Goal: Task Accomplishment & Management: Manage account settings

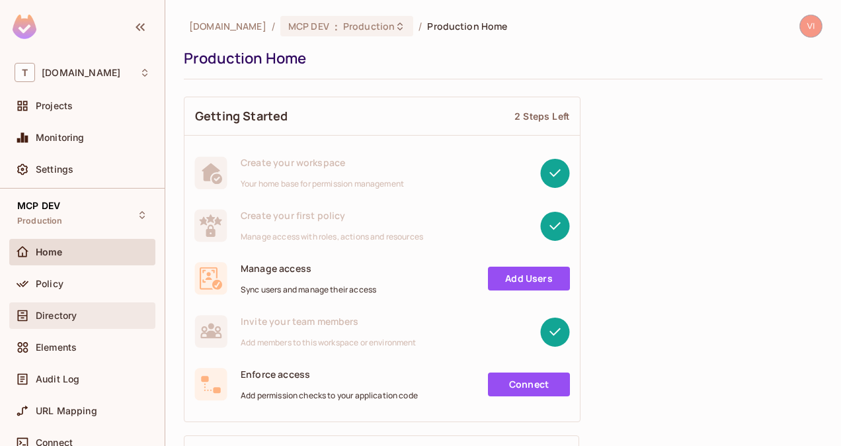
click at [87, 314] on div "Directory" at bounding box center [93, 315] width 114 height 11
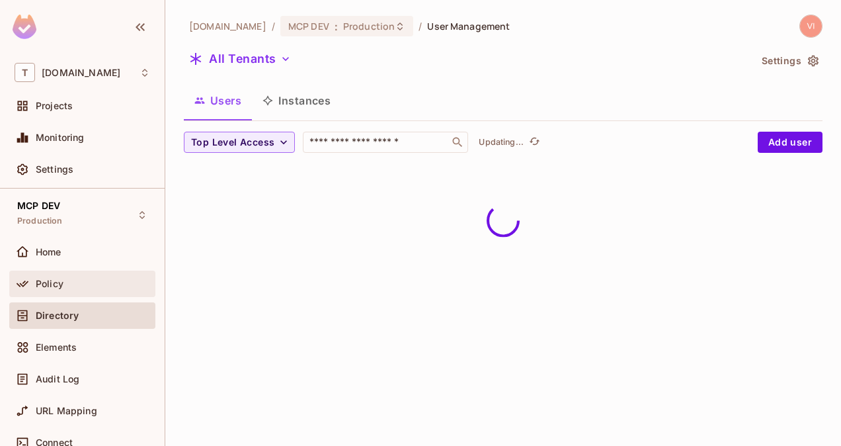
click at [69, 278] on div "Policy" at bounding box center [93, 283] width 114 height 11
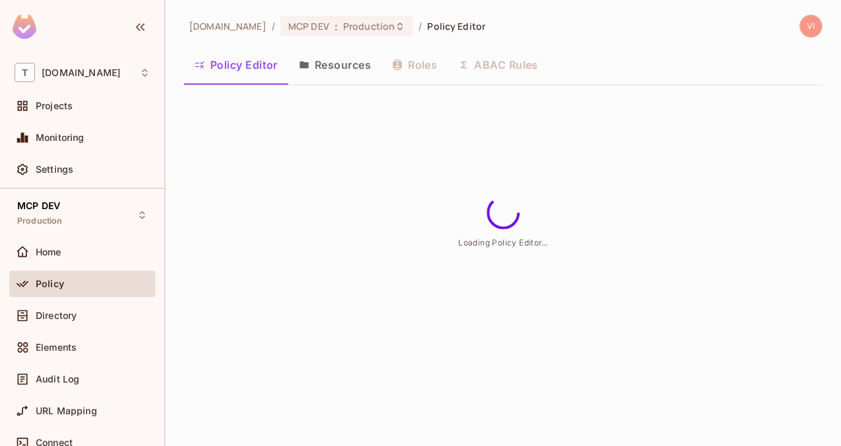
click at [347, 68] on button "Resources" at bounding box center [334, 64] width 93 height 33
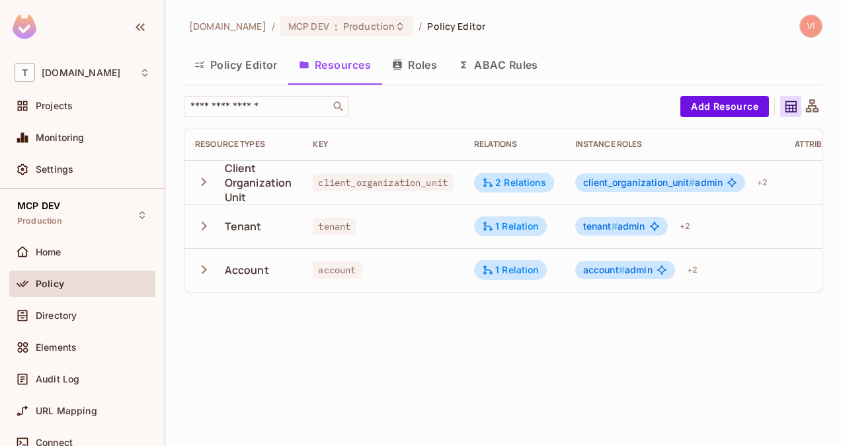
click at [832, 79] on div "t-mobile.com / MCP DEV : Production / Policy Editor Policy Editor Resources Rol…" at bounding box center [503, 223] width 676 height 446
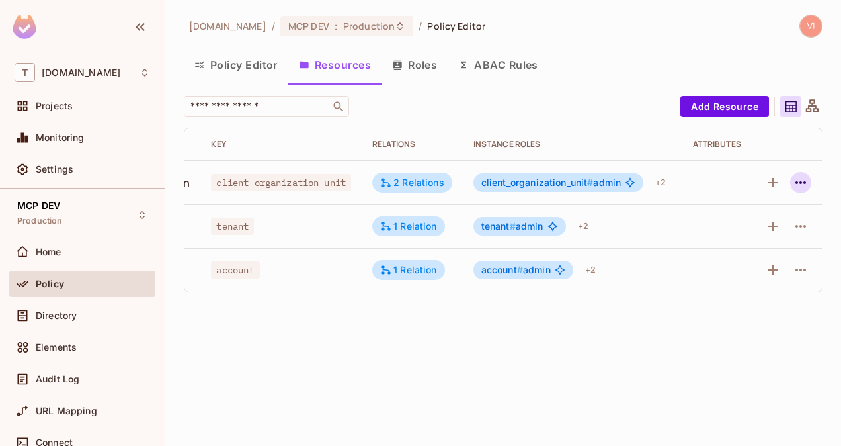
click at [798, 183] on icon "button" at bounding box center [801, 182] width 11 height 3
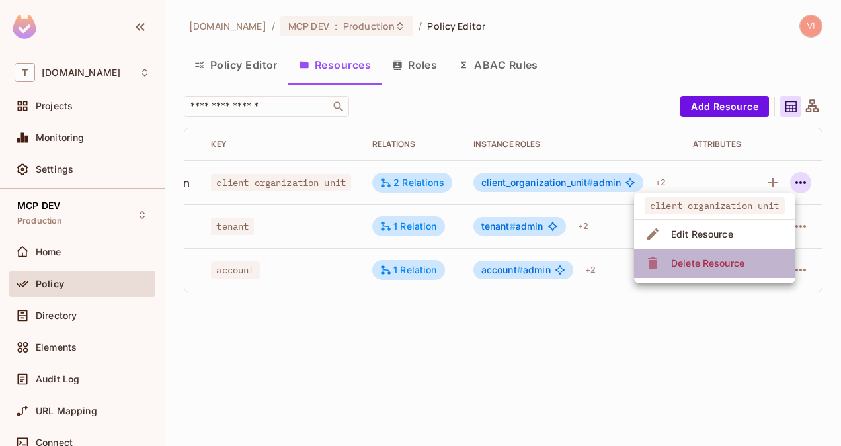
click at [723, 271] on span "Delete Resource" at bounding box center [707, 263] width 81 height 21
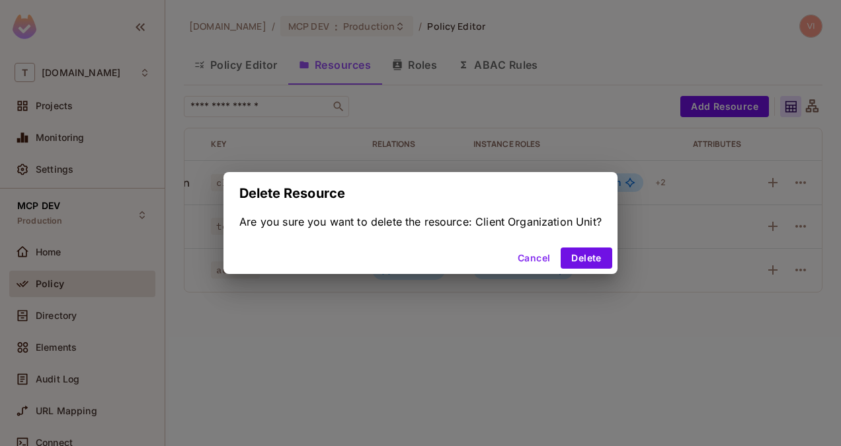
click at [585, 247] on div "Cancel Delete" at bounding box center [421, 258] width 394 height 32
click at [588, 253] on button "Delete" at bounding box center [586, 257] width 51 height 21
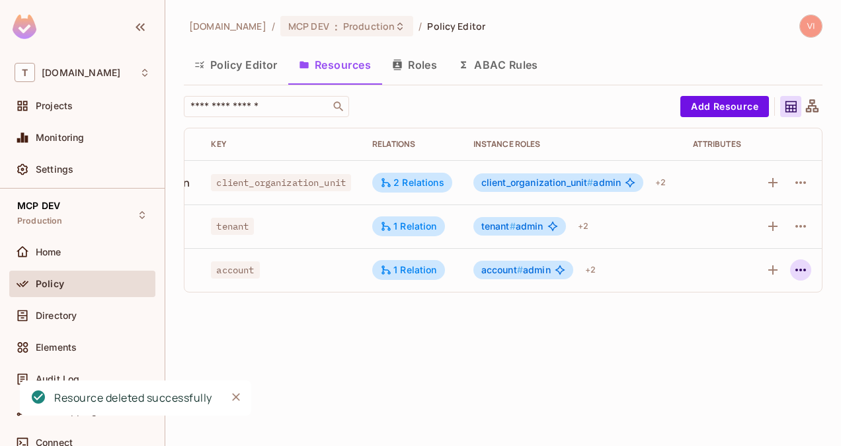
click at [798, 271] on icon "button" at bounding box center [801, 270] width 16 height 16
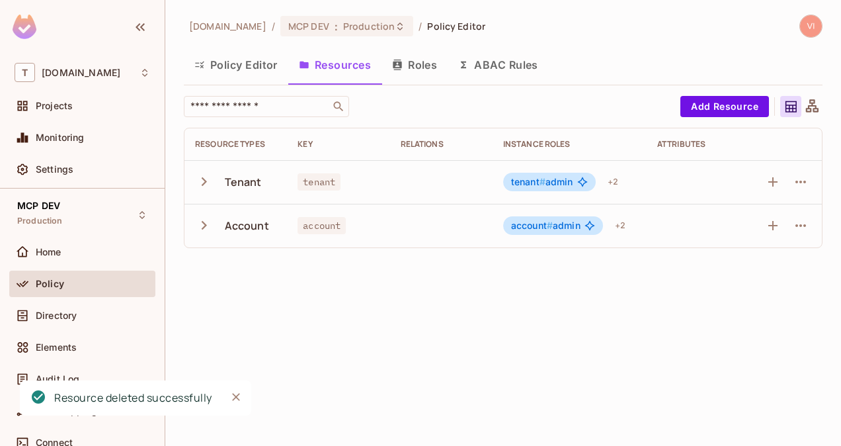
scroll to position [0, 0]
click at [808, 225] on icon "button" at bounding box center [801, 226] width 16 height 16
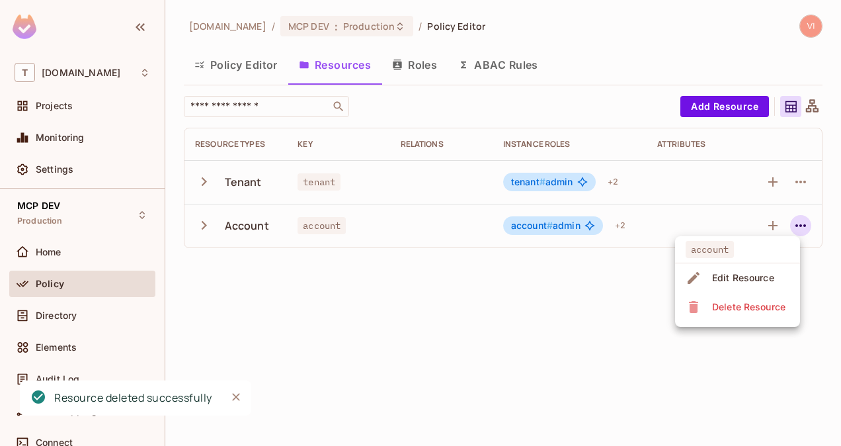
click at [746, 305] on div "Delete Resource" at bounding box center [748, 306] width 73 height 13
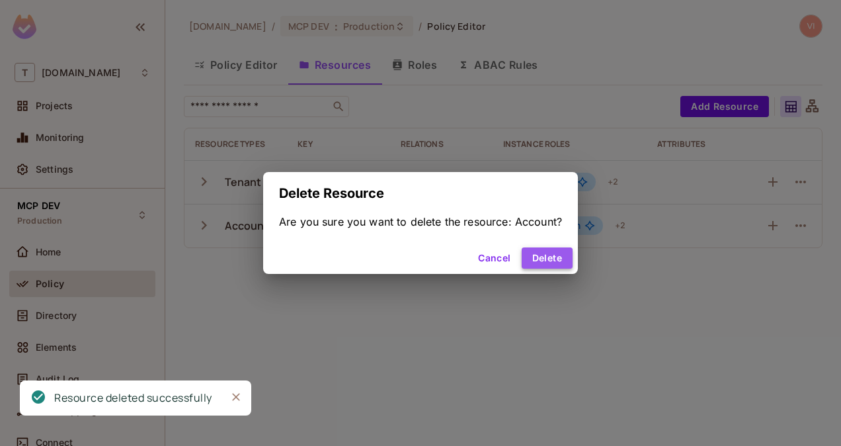
click at [557, 256] on button "Delete" at bounding box center [547, 257] width 51 height 21
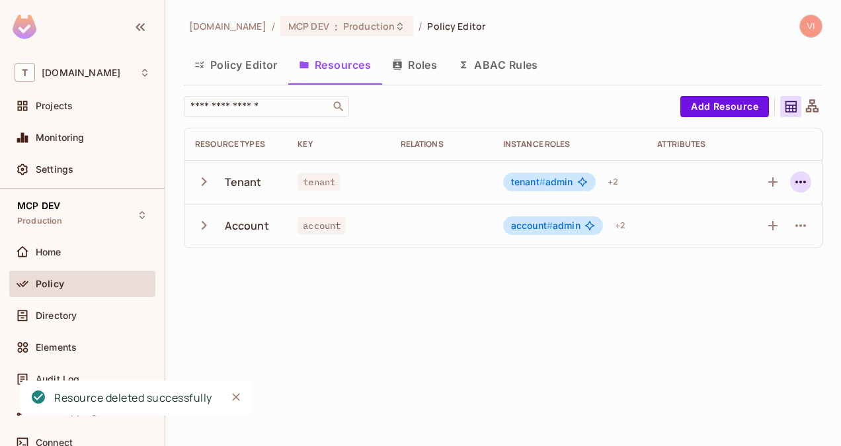
click at [802, 182] on icon "button" at bounding box center [801, 182] width 11 height 3
click at [804, 180] on icon "button" at bounding box center [801, 182] width 16 height 16
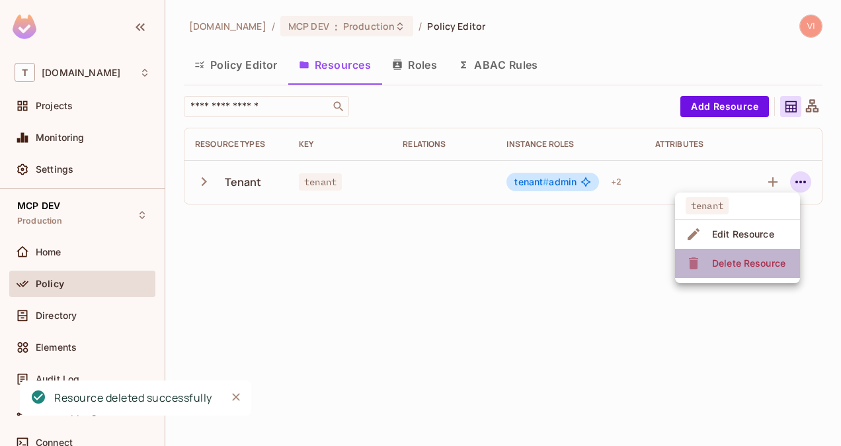
click at [775, 257] on div "Delete Resource" at bounding box center [748, 263] width 73 height 13
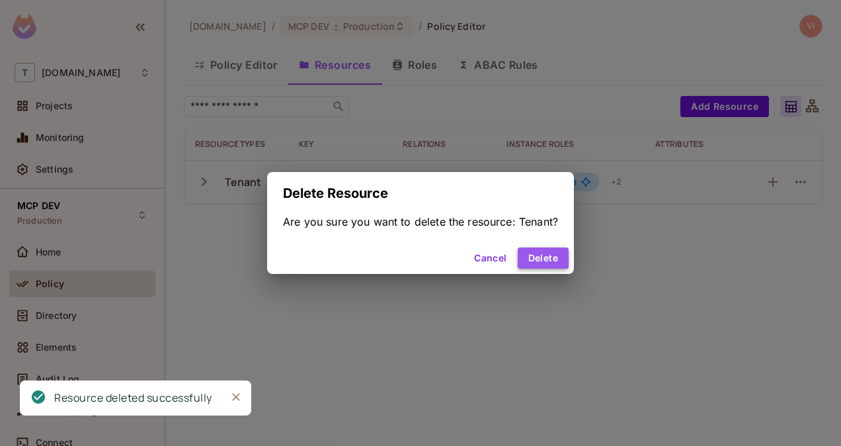
click at [552, 257] on button "Delete" at bounding box center [543, 257] width 51 height 21
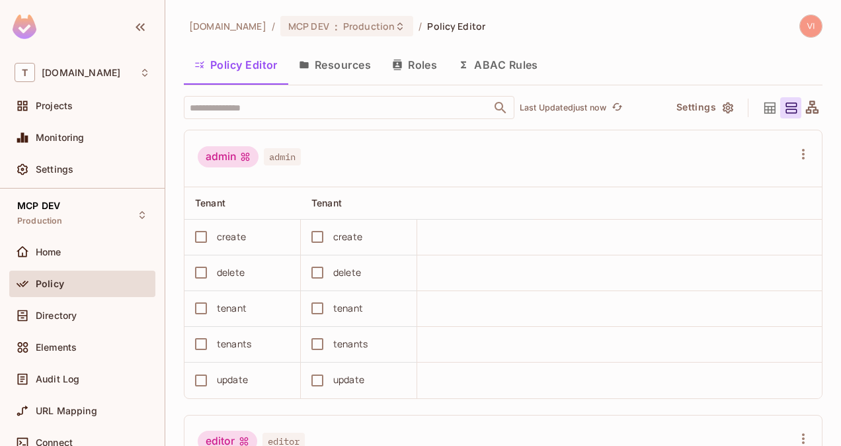
click at [343, 71] on button "Resources" at bounding box center [334, 64] width 93 height 33
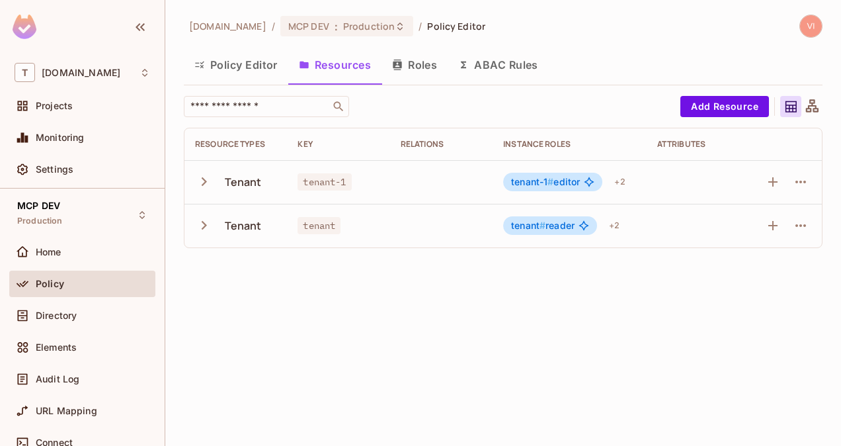
click at [432, 66] on button "Roles" at bounding box center [415, 64] width 66 height 33
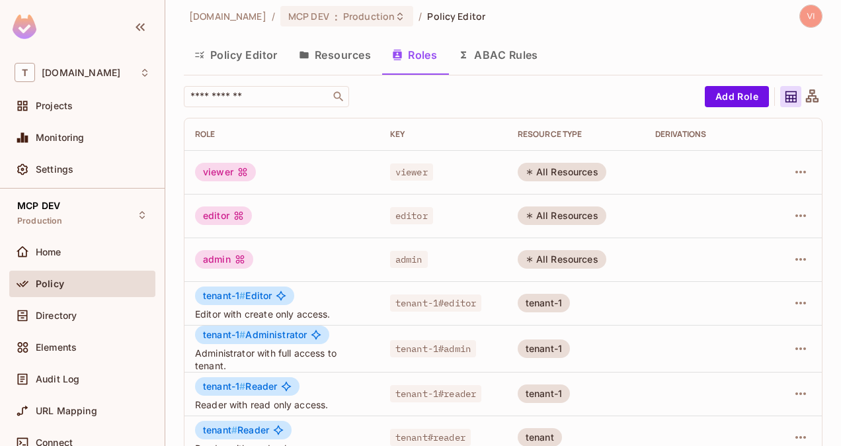
scroll to position [9, 0]
click at [352, 52] on button "Resources" at bounding box center [334, 55] width 93 height 33
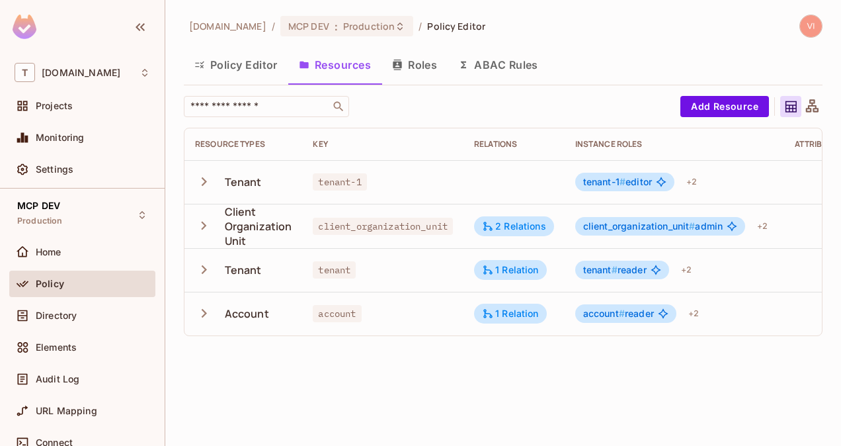
scroll to position [0, 106]
